Goal: Find specific page/section: Find specific page/section

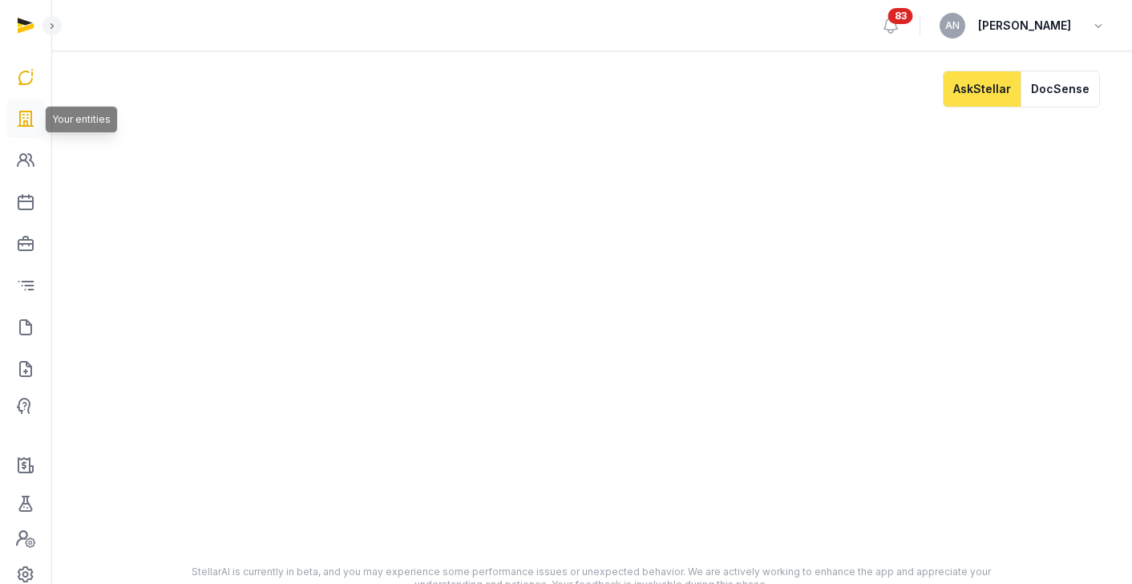
click at [33, 116] on icon at bounding box center [25, 119] width 19 height 26
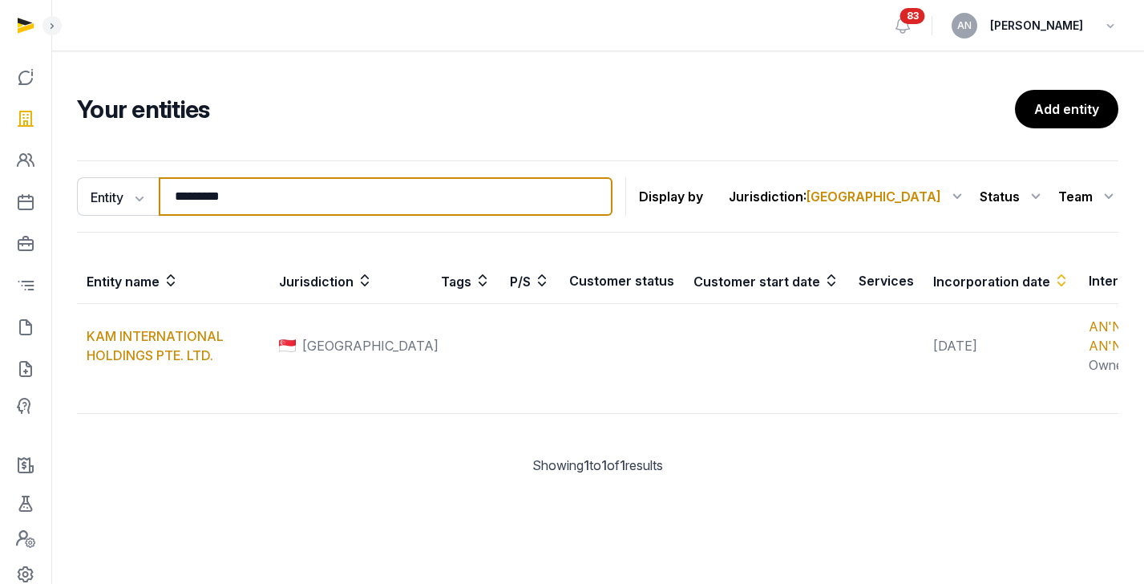
click at [252, 196] on input "*********" at bounding box center [386, 196] width 454 height 38
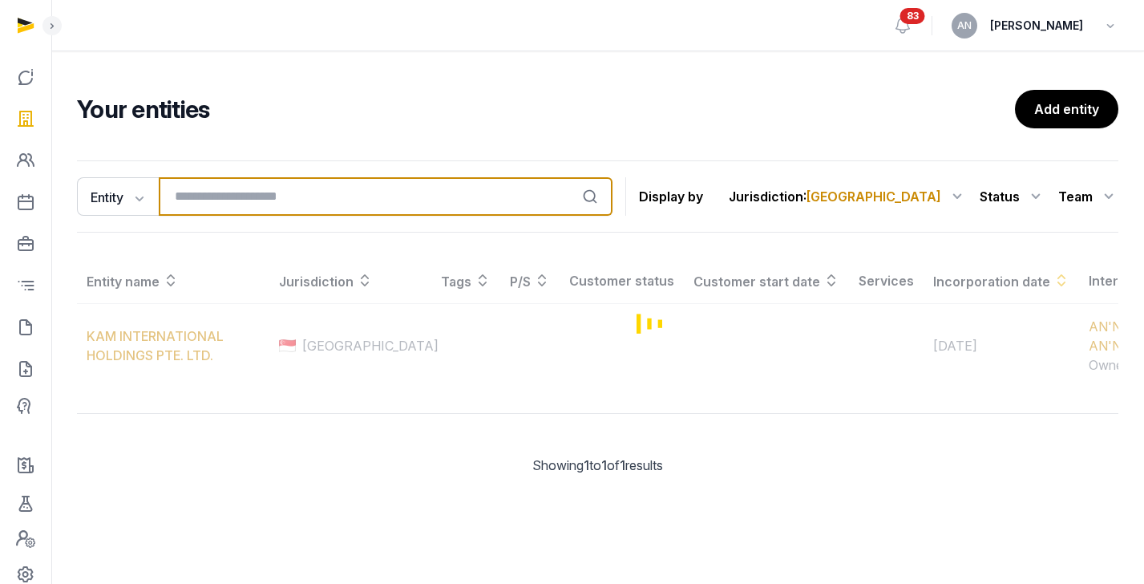
click at [261, 195] on input "search" at bounding box center [386, 196] width 454 height 38
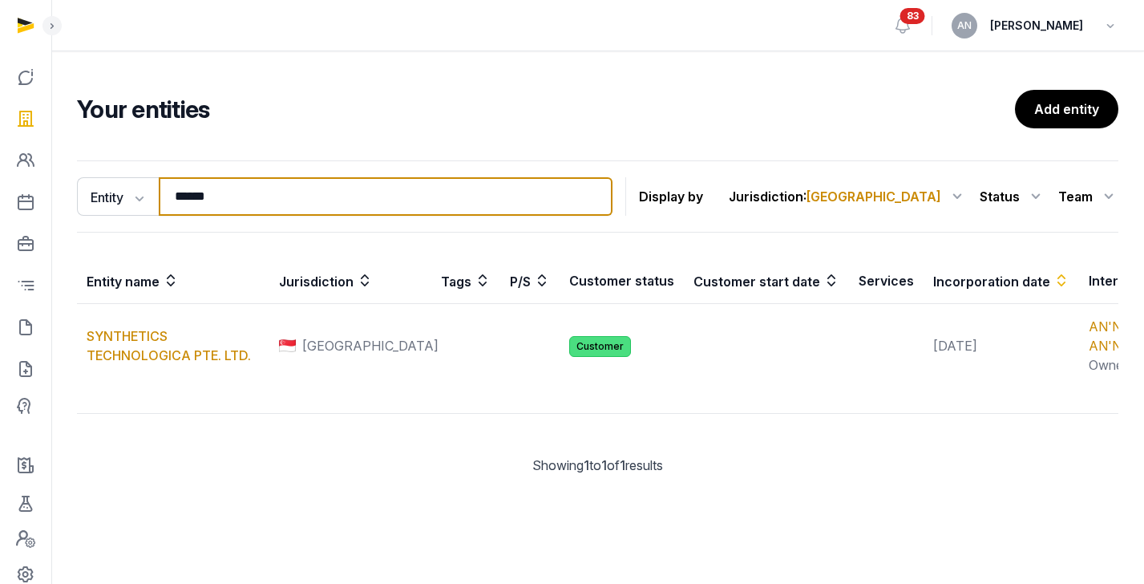
type input "******"
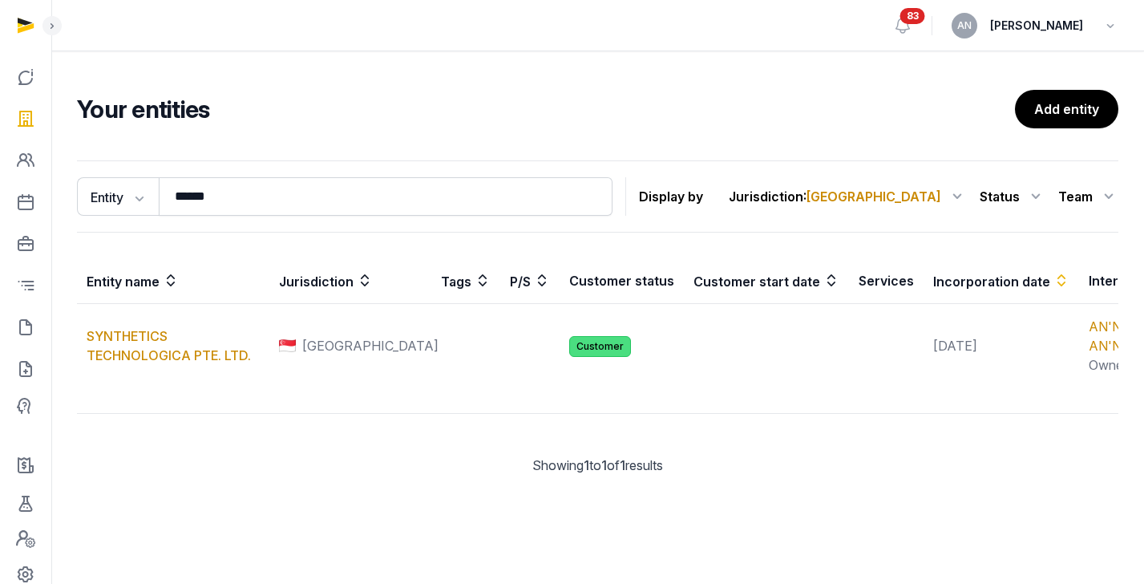
drag, startPoint x: 362, startPoint y: 141, endPoint x: 354, endPoint y: 157, distance: 17.9
click at [363, 141] on div "Your entities Add entity Entity Entity People Tags Services ****** Search Displ…" at bounding box center [597, 295] width 1093 height 411
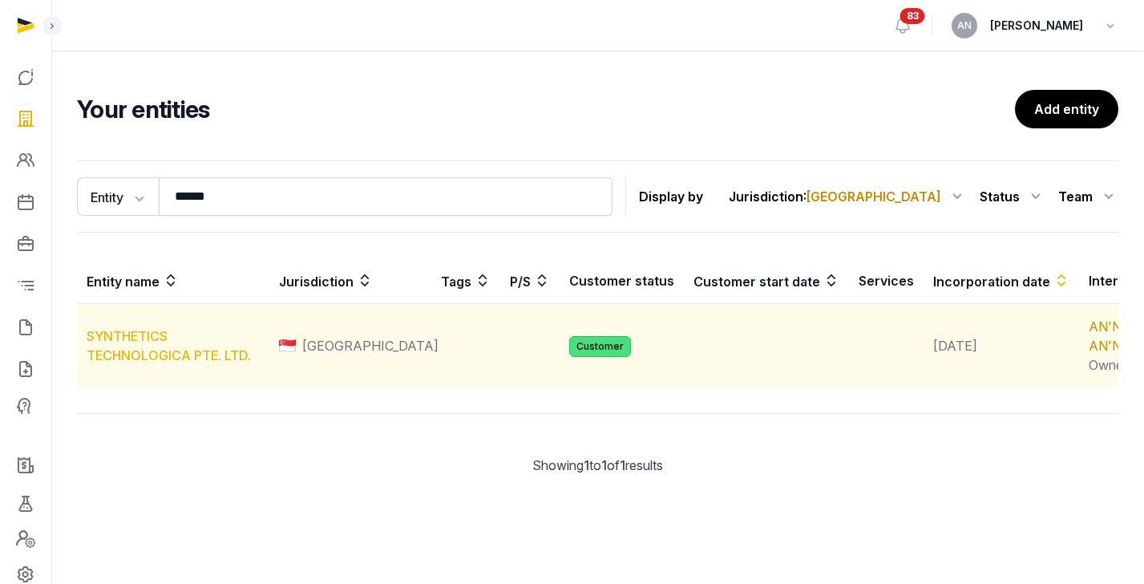
click at [100, 363] on link "SYNTHETICS TECHNOLOGICA PTE. LTD." at bounding box center [169, 345] width 164 height 35
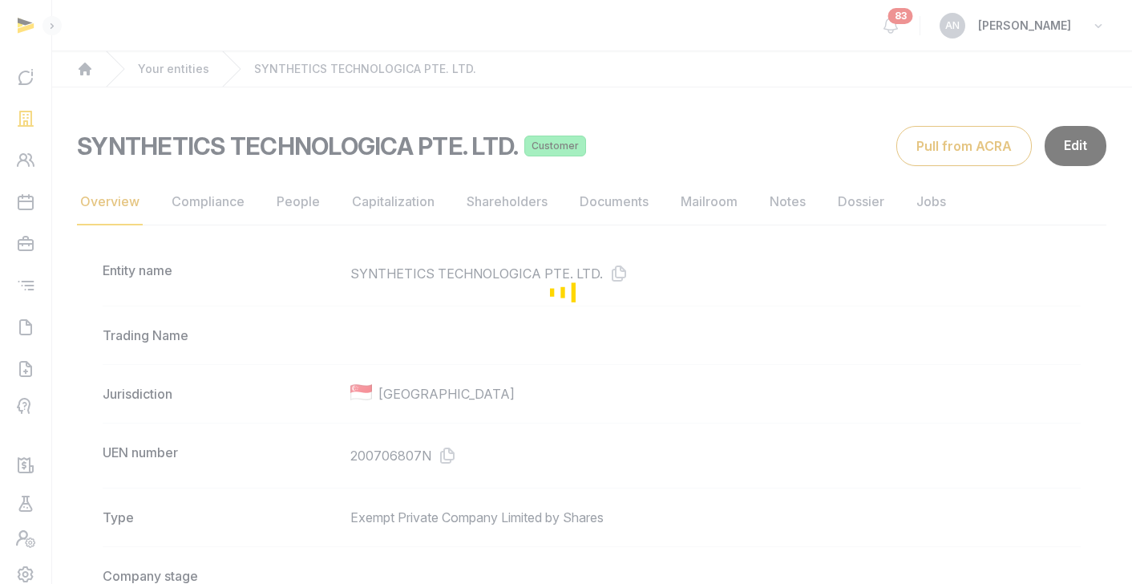
click at [298, 169] on div "Loading" at bounding box center [566, 292] width 1132 height 584
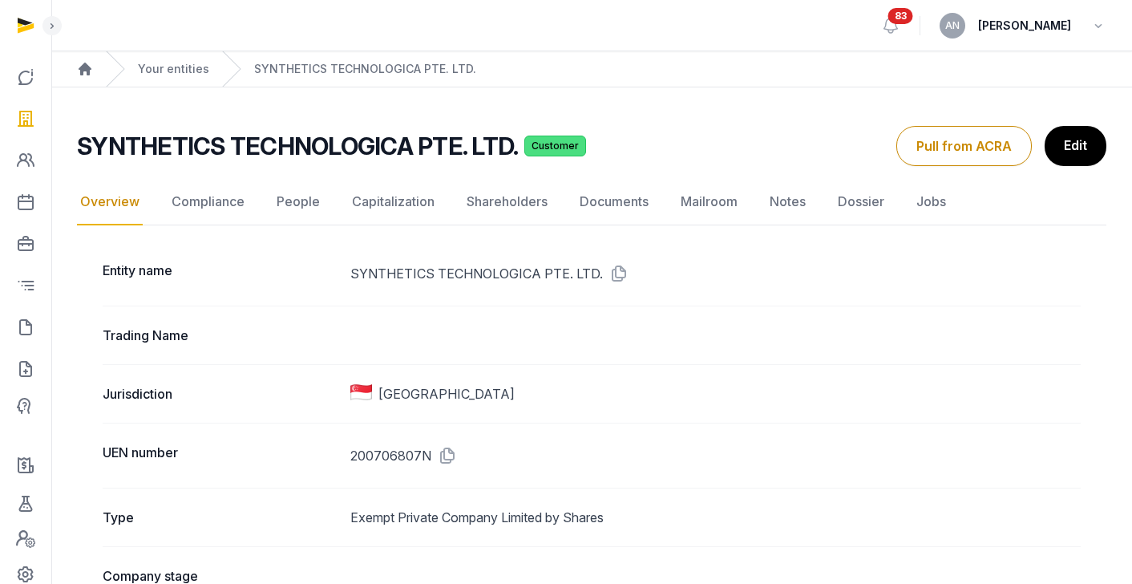
click at [303, 148] on h2 "SYNTHETICS TECHNOLOGICA PTE. LTD." at bounding box center [297, 146] width 441 height 29
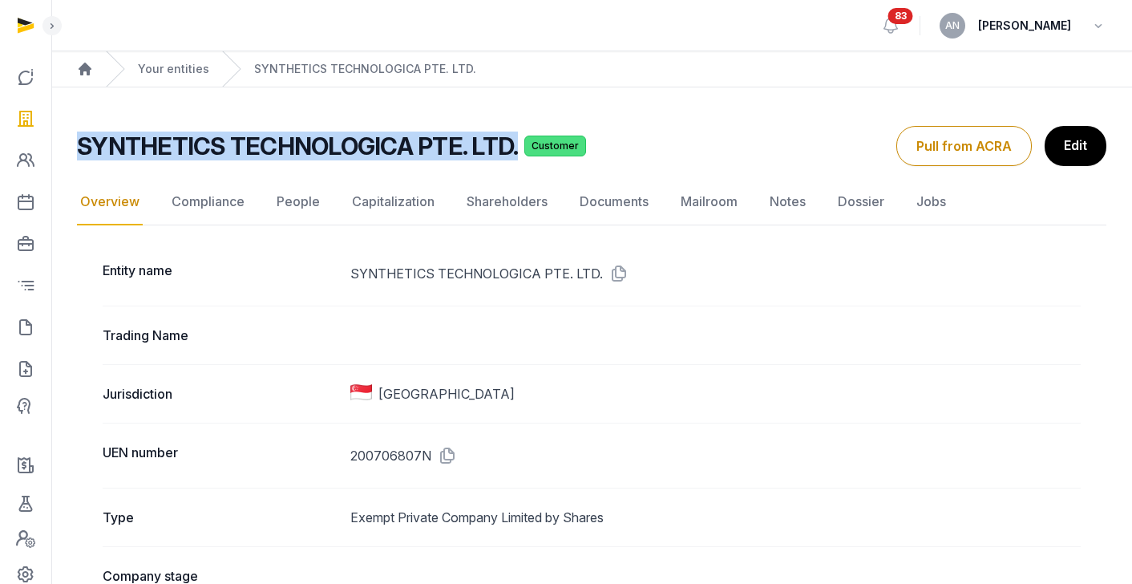
click at [303, 148] on h2 "SYNTHETICS TECHNOLOGICA PTE. LTD." at bounding box center [297, 146] width 441 height 29
copy h2 "SYNTHETICS TECHNOLOGICA PTE. LTD."
click at [584, 200] on link "Documents" at bounding box center [614, 202] width 75 height 47
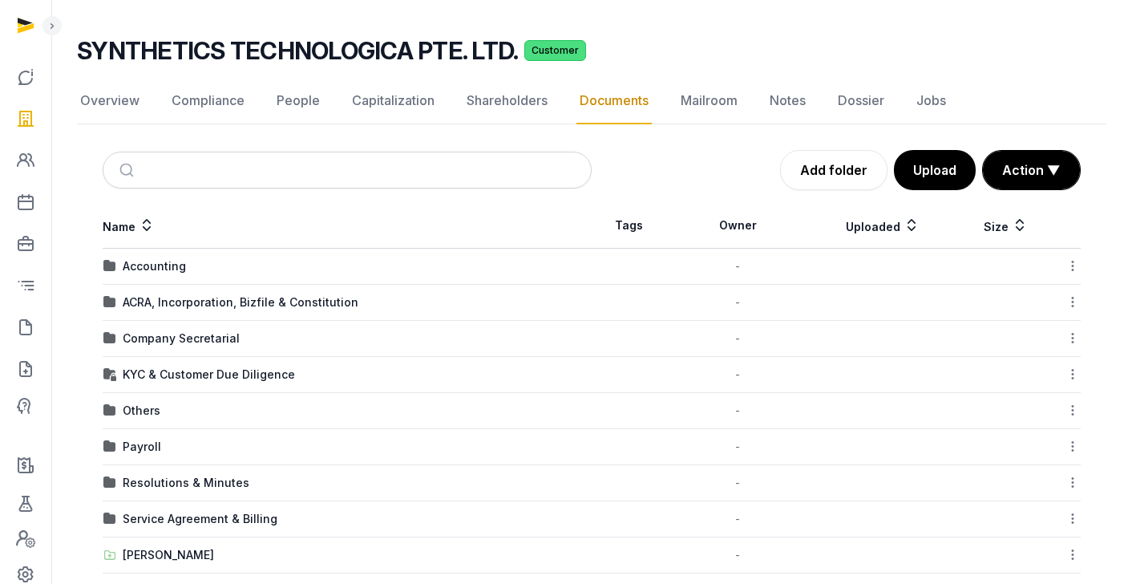
scroll to position [190, 0]
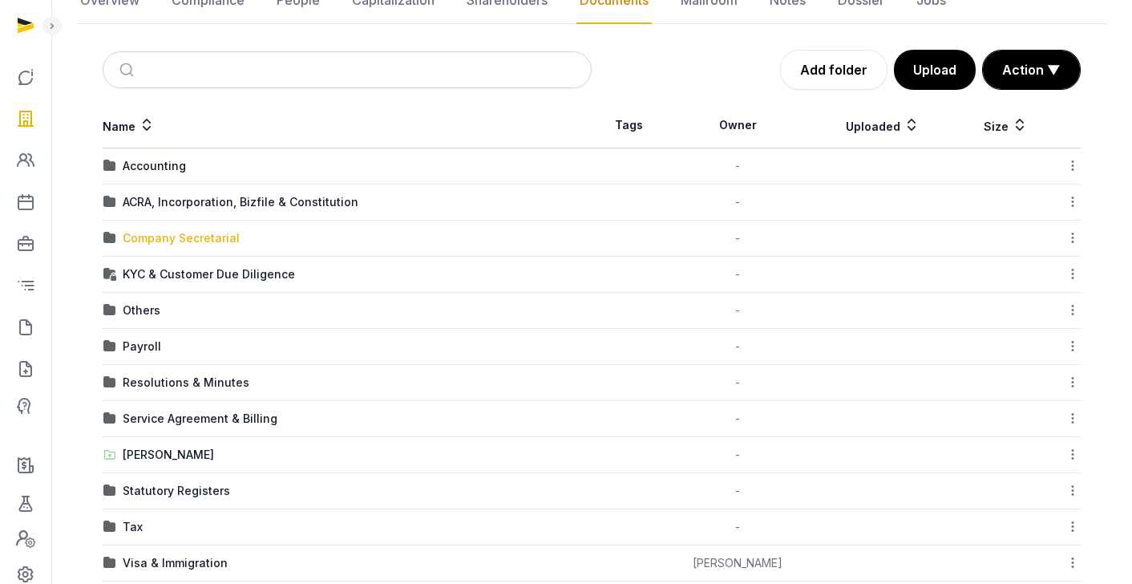
click at [162, 237] on div "Company Secretarial" at bounding box center [181, 238] width 117 height 16
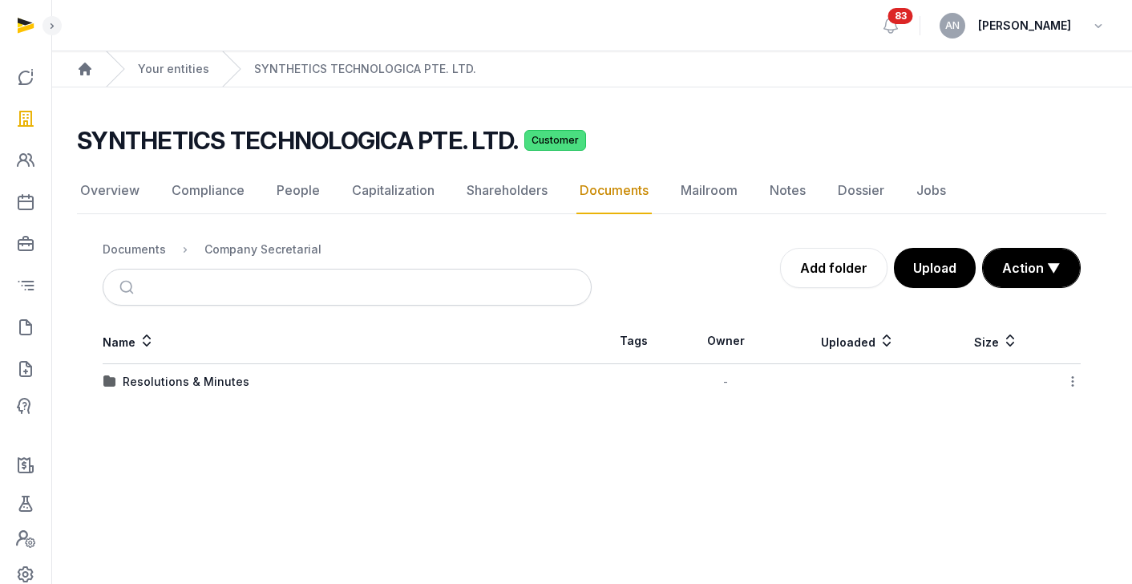
scroll to position [0, 0]
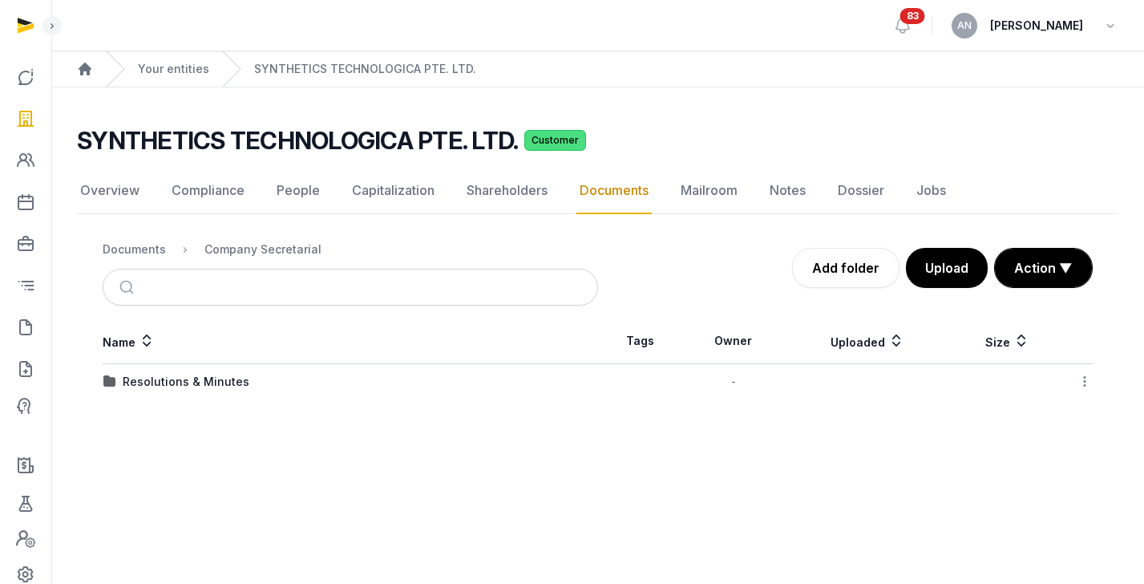
click at [136, 241] on div "Documents" at bounding box center [134, 249] width 63 height 16
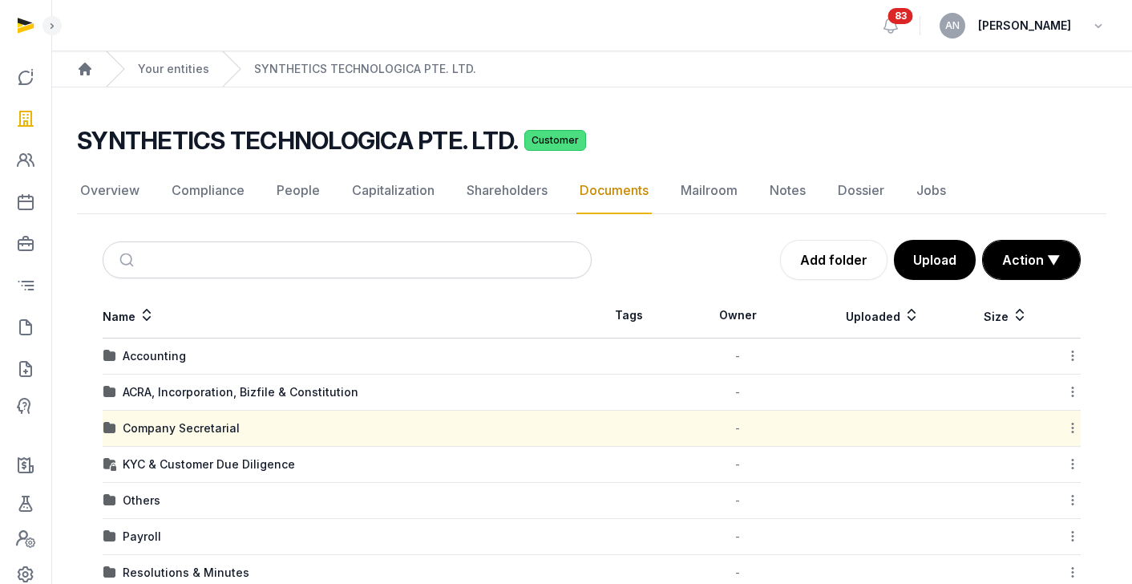
click at [167, 351] on div "Accounting" at bounding box center [154, 356] width 63 height 16
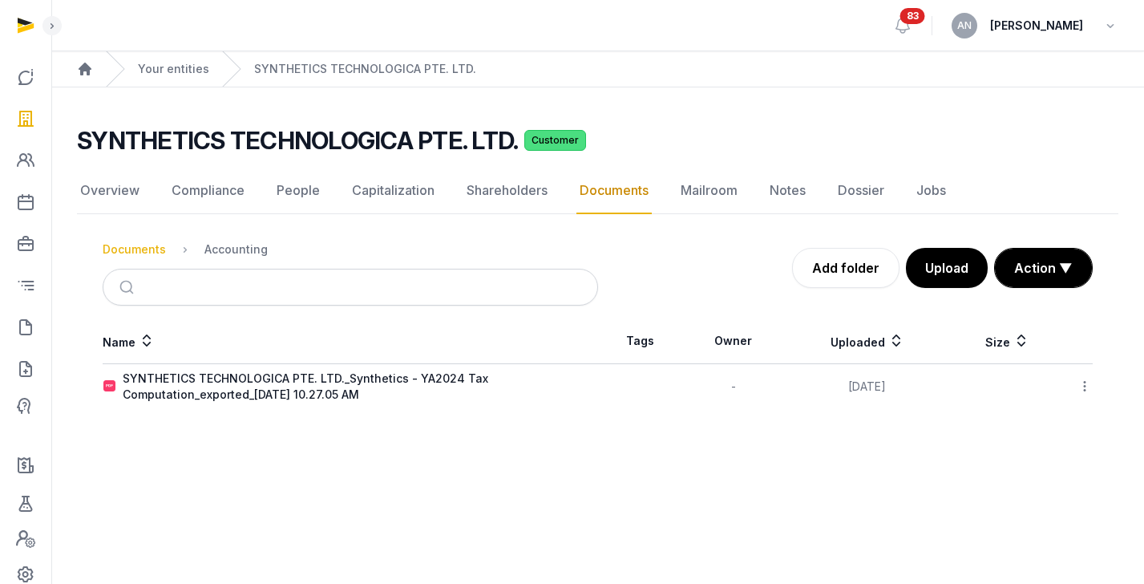
click at [148, 247] on div "Documents" at bounding box center [134, 249] width 63 height 16
